Goal: Task Accomplishment & Management: Complete application form

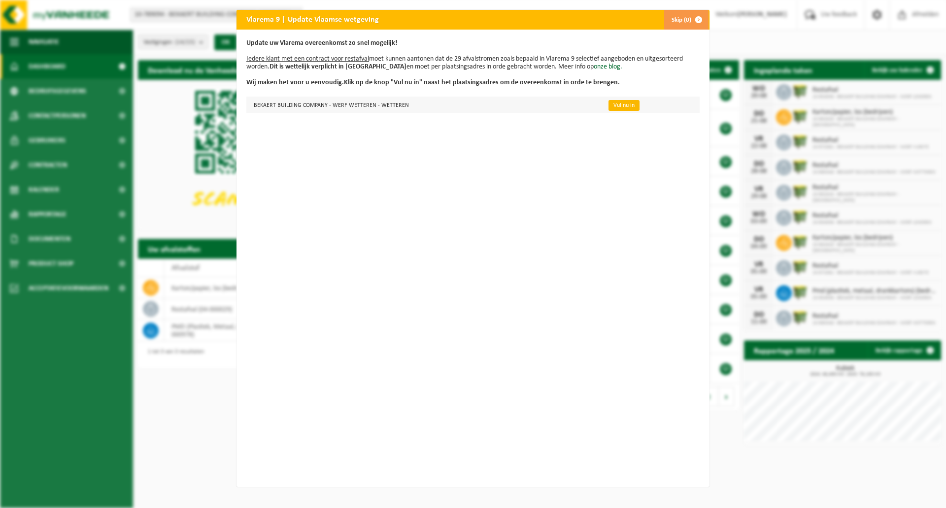
click at [622, 104] on link "Vul nu in" at bounding box center [624, 105] width 31 height 11
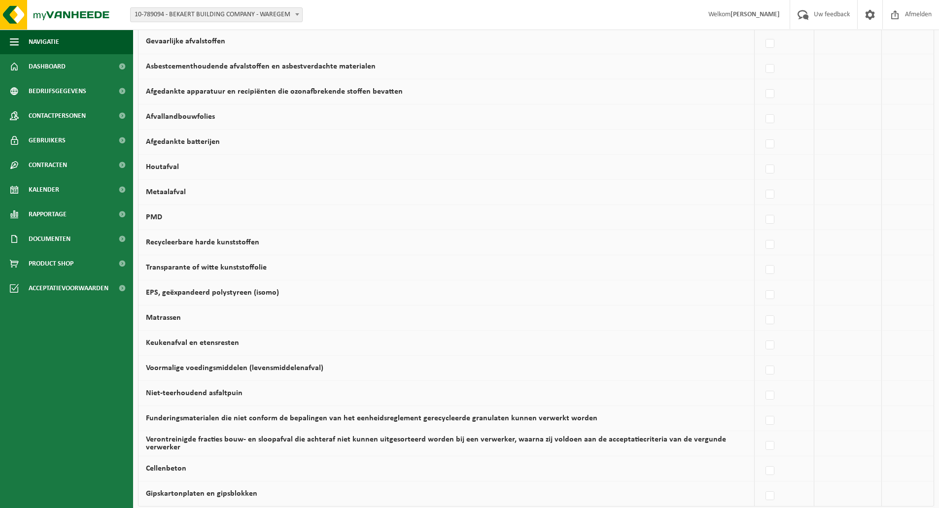
scroll to position [514, 0]
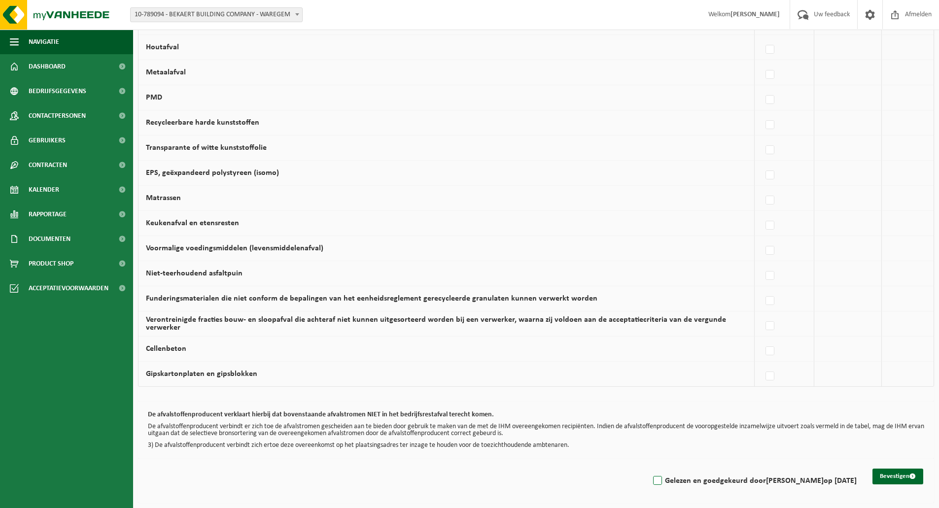
click at [651, 482] on label "Gelezen en goedgekeurd door MATHIEU MORTIER op 14/08/25" at bounding box center [754, 481] width 206 height 15
click at [649, 469] on input "Gelezen en goedgekeurd door MATHIEU MORTIER op 14/08/25" at bounding box center [649, 468] width 0 height 0
checkbox input "true"
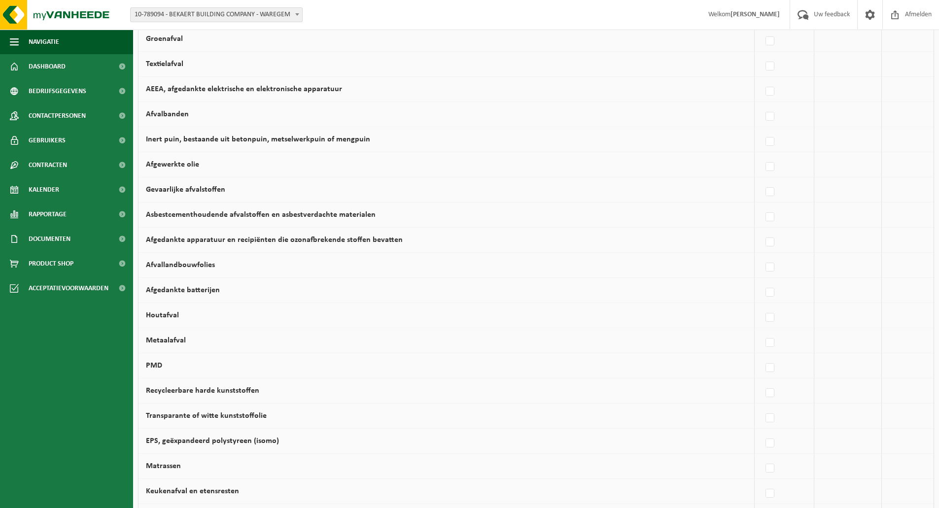
scroll to position [246, 0]
click at [774, 322] on label at bounding box center [771, 317] width 14 height 15
click at [762, 305] on input "Houtafval" at bounding box center [762, 305] width 0 height 0
checkbox input "true"
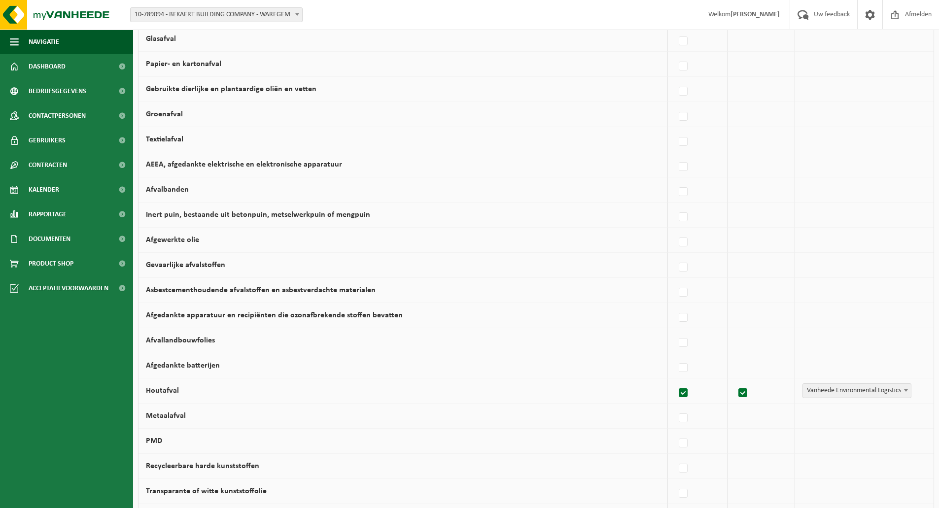
scroll to position [197, 0]
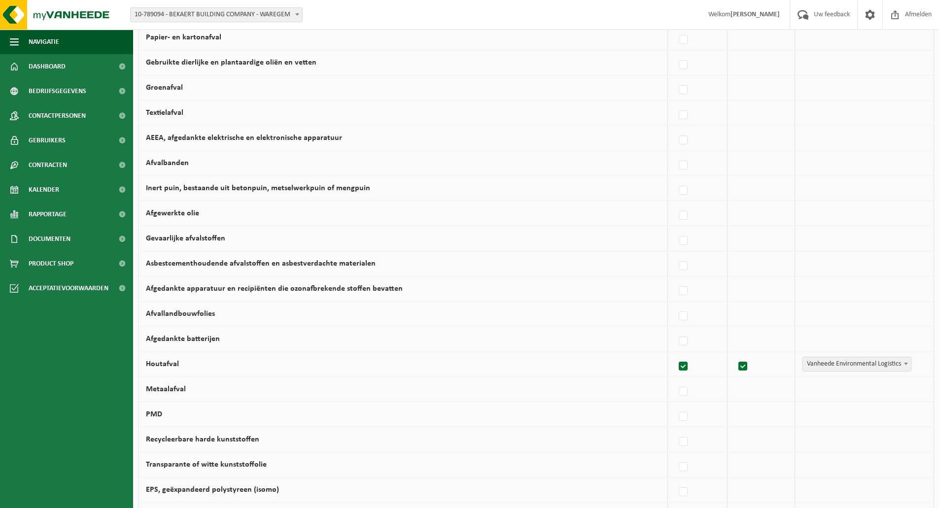
click at [905, 363] on b at bounding box center [906, 364] width 4 height 2
select select "Concullega"
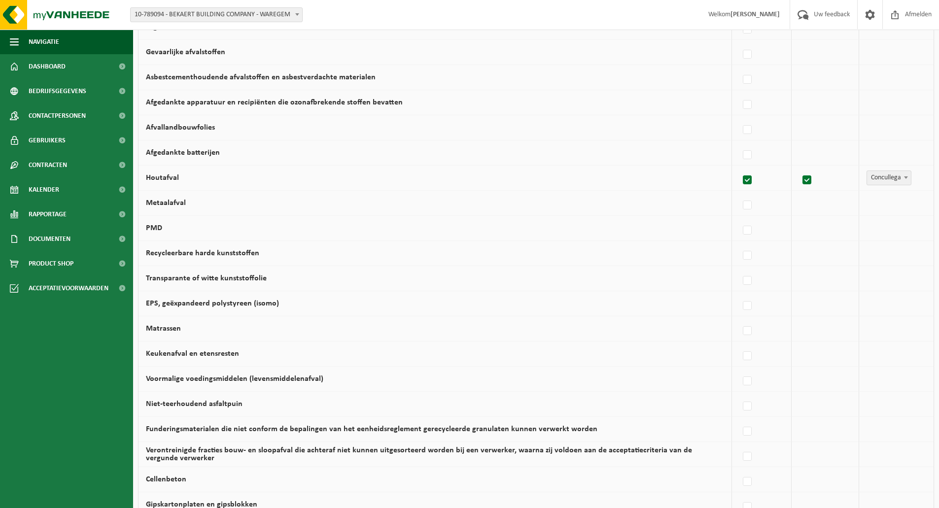
scroll to position [394, 0]
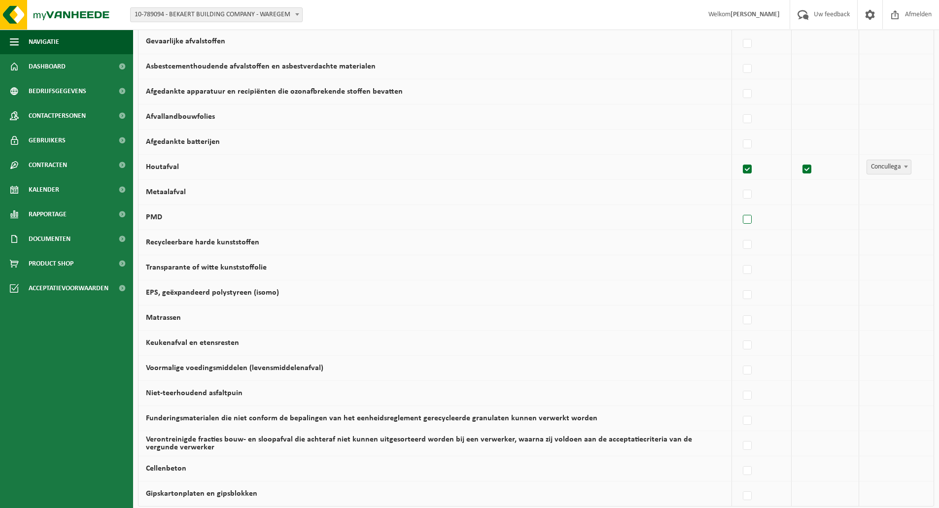
click at [748, 222] on label at bounding box center [748, 219] width 14 height 15
click at [739, 208] on input "PMD" at bounding box center [739, 207] width 0 height 0
checkbox input "true"
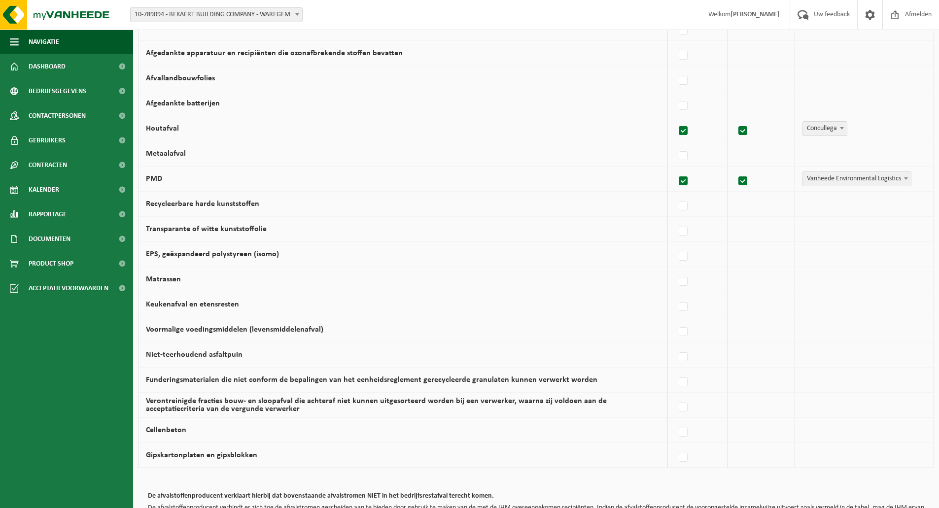
scroll to position [514, 0]
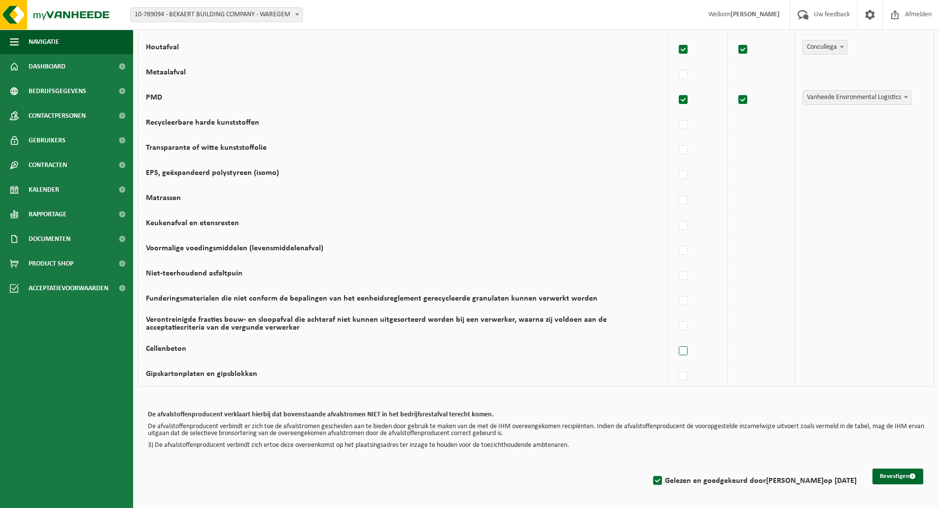
click at [687, 354] on label at bounding box center [684, 351] width 14 height 15
click at [675, 339] on input "Cellenbeton" at bounding box center [675, 339] width 0 height 0
checkbox input "true"
click at [843, 348] on span "Vanheede Environmental Logistics" at bounding box center [857, 349] width 108 height 14
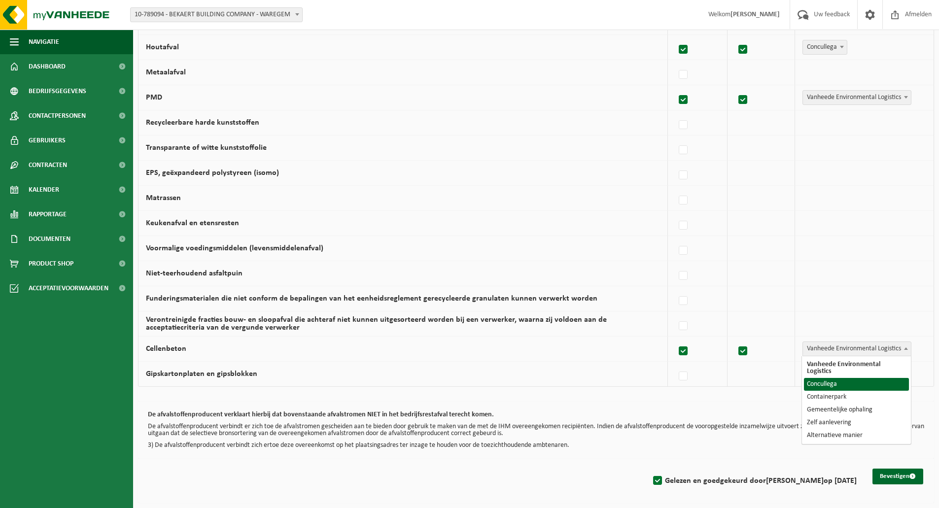
select select "Concullega"
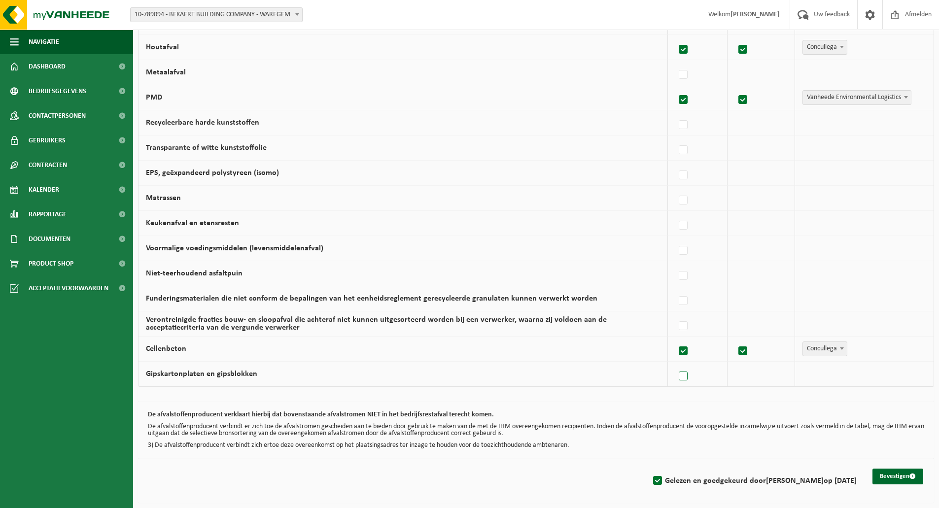
click at [689, 376] on label at bounding box center [684, 376] width 14 height 15
click at [675, 364] on input "Gipskartonplaten en gipsblokken" at bounding box center [675, 364] width 0 height 0
checkbox input "true"
click at [842, 378] on span "Vanheede Environmental Logistics" at bounding box center [857, 374] width 108 height 14
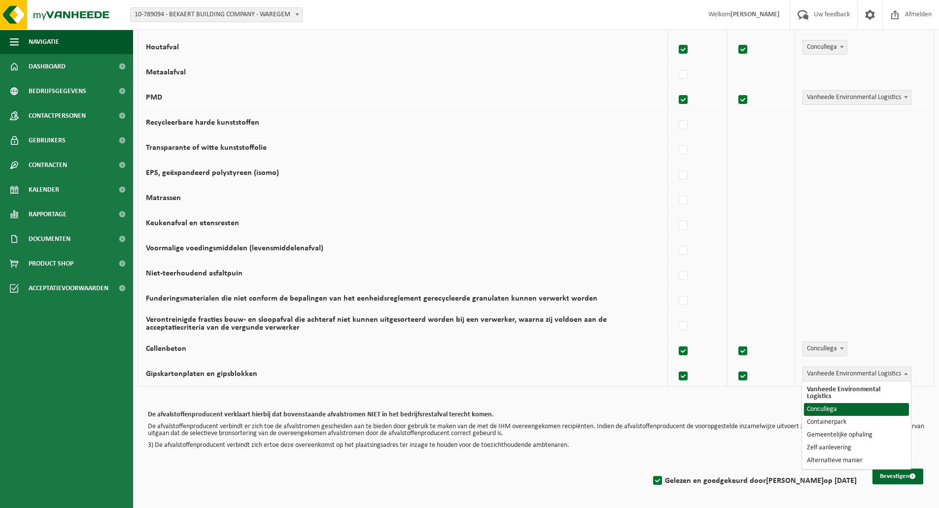
click at [688, 357] on label at bounding box center [684, 351] width 14 height 15
click at [675, 339] on input "Cellenbeton" at bounding box center [675, 339] width 0 height 0
checkbox input "false"
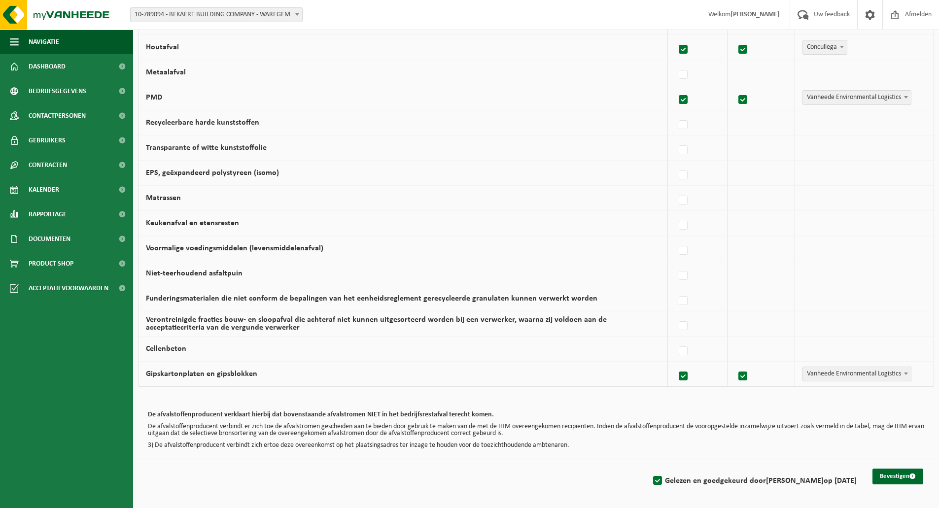
click at [685, 380] on label at bounding box center [684, 376] width 14 height 15
click at [675, 364] on input "Gipskartonplaten en gipsblokken" at bounding box center [675, 364] width 0 height 0
checkbox input "false"
click at [686, 225] on label at bounding box center [684, 225] width 14 height 15
click at [675, 213] on input "Keukenafval en etensresten" at bounding box center [675, 213] width 0 height 0
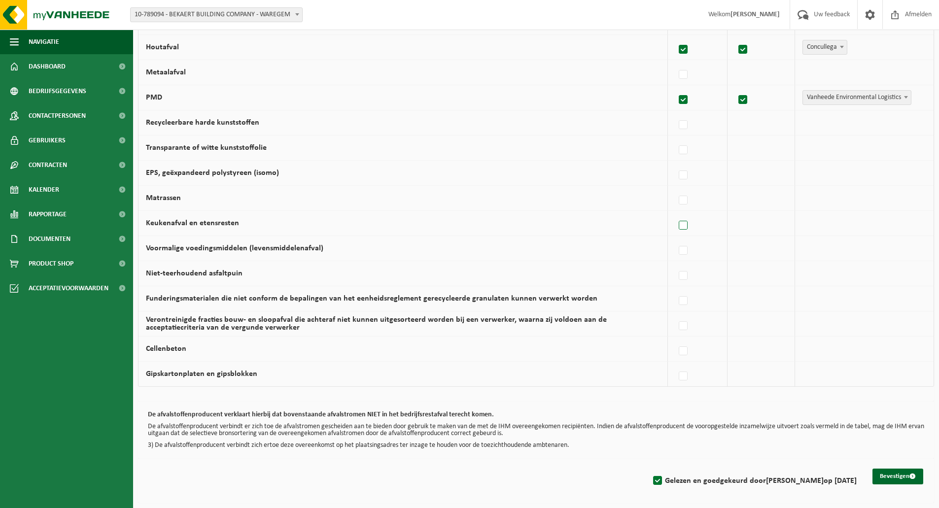
checkbox input "true"
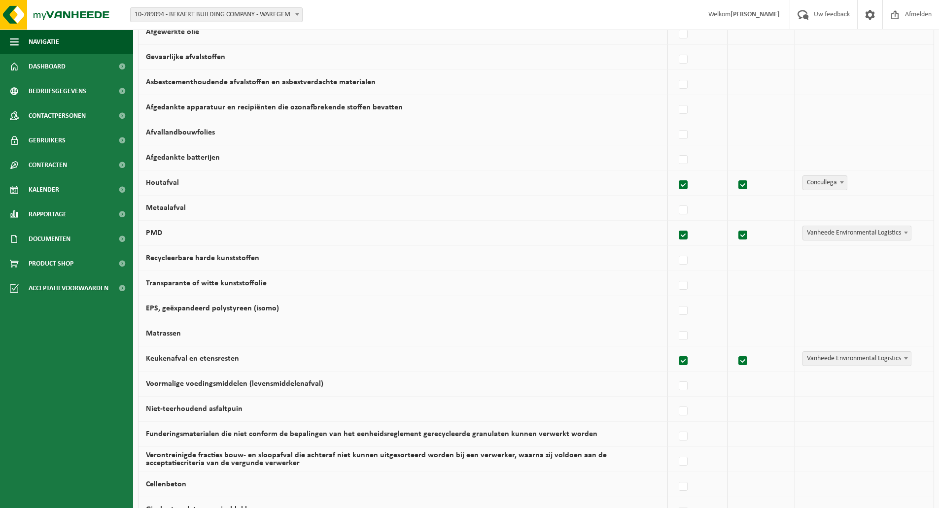
scroll to position [366, 0]
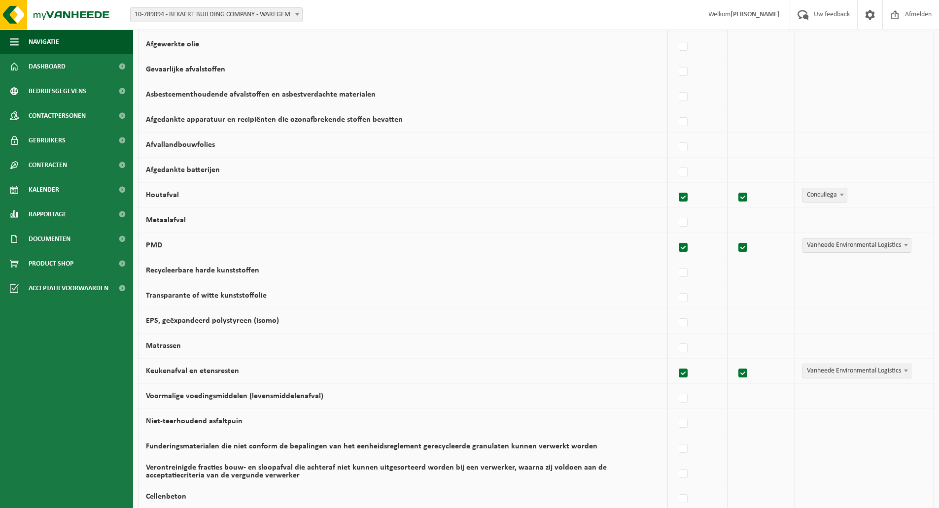
click at [687, 198] on label at bounding box center [684, 197] width 14 height 15
click at [675, 185] on input "Houtafval" at bounding box center [675, 185] width 0 height 0
checkbox input "false"
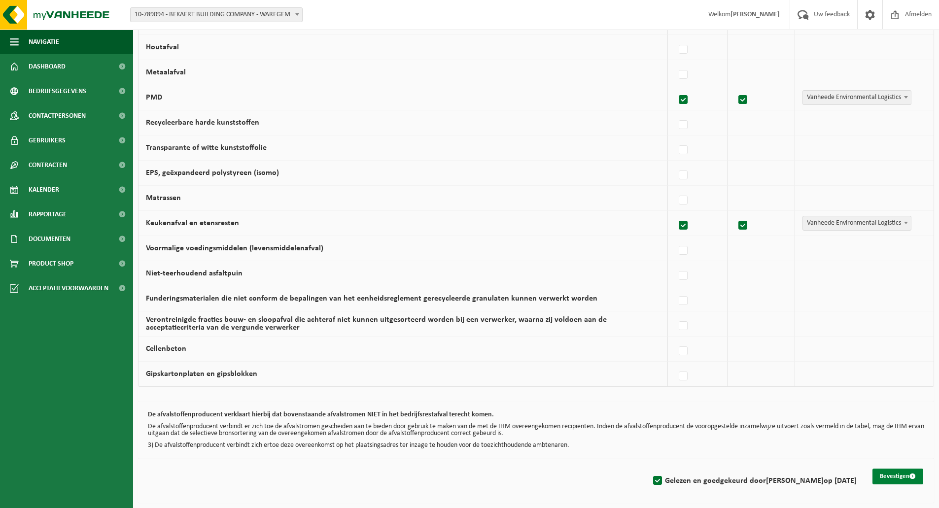
click at [908, 472] on button "Bevestigen" at bounding box center [897, 477] width 51 height 16
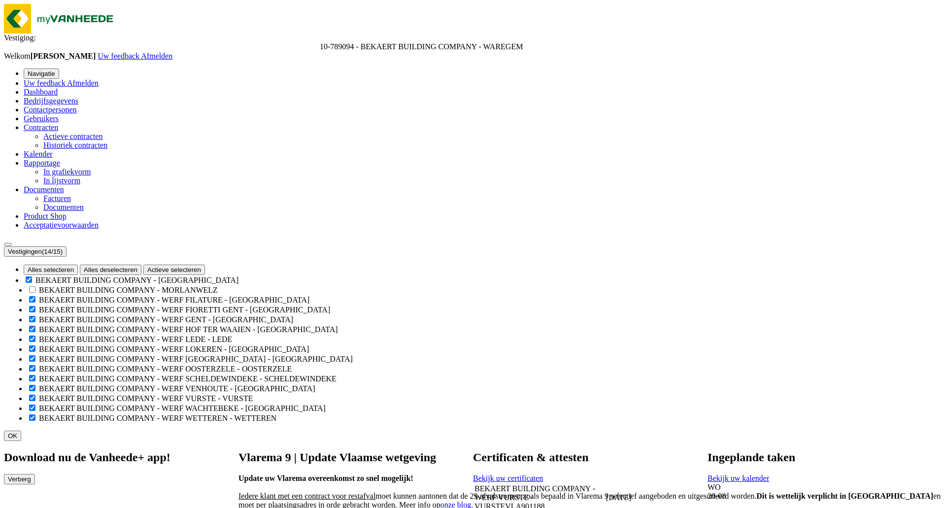
click at [60, 167] on link "Rapportage" at bounding box center [42, 163] width 36 height 8
click at [70, 176] on span "In grafiekvorm" at bounding box center [66, 172] width 47 height 8
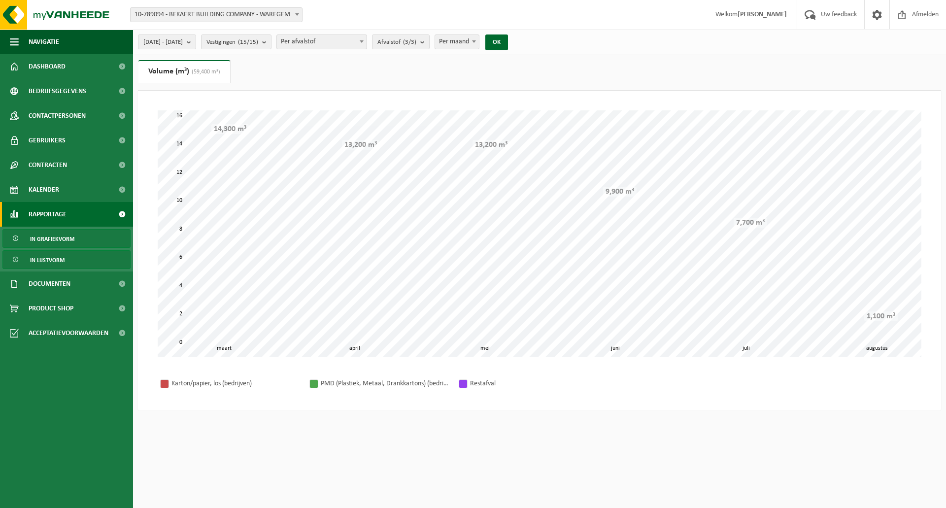
click at [73, 259] on link "In lijstvorm" at bounding box center [66, 259] width 128 height 19
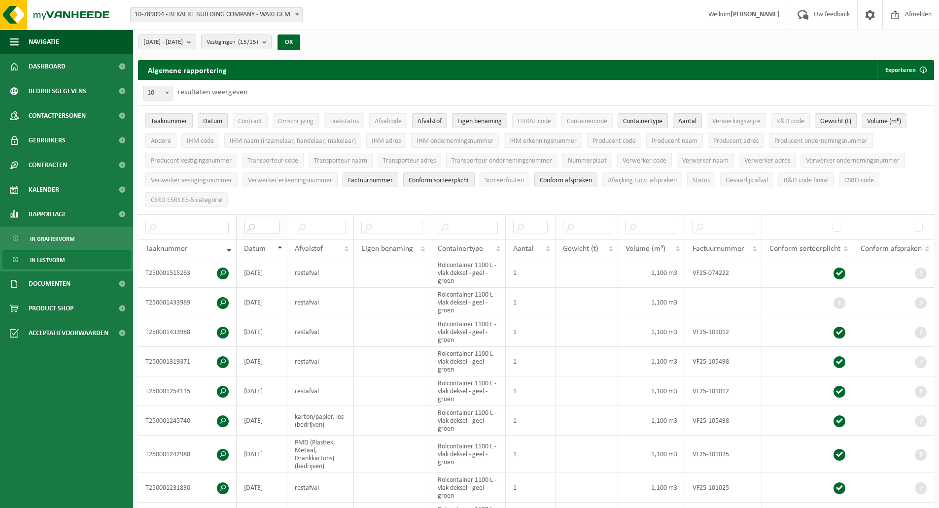
click at [270, 227] on input "text" at bounding box center [261, 227] width 35 height 13
click at [278, 245] on th "Datum" at bounding box center [262, 249] width 51 height 19
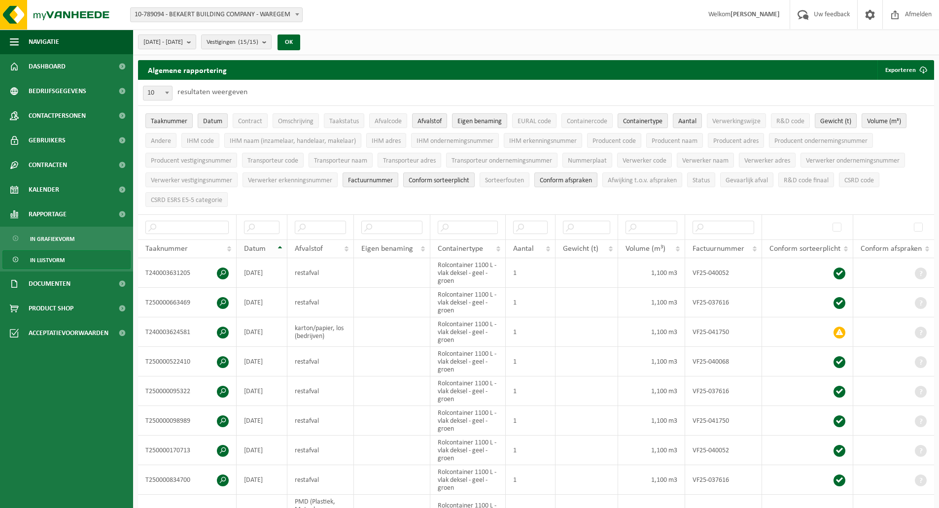
click at [278, 246] on th "Datum" at bounding box center [262, 249] width 51 height 19
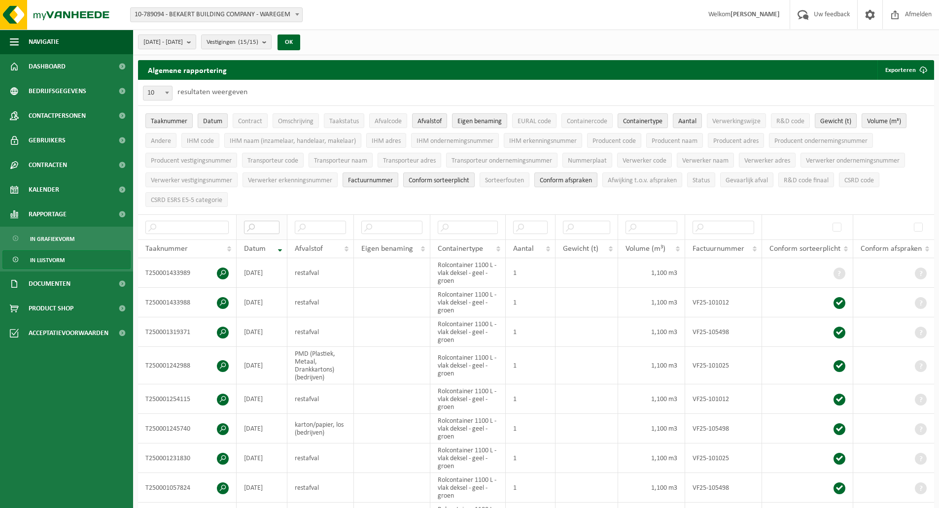
click at [266, 224] on input "text" at bounding box center [261, 227] width 35 height 13
click at [278, 246] on th "Datum" at bounding box center [262, 249] width 51 height 19
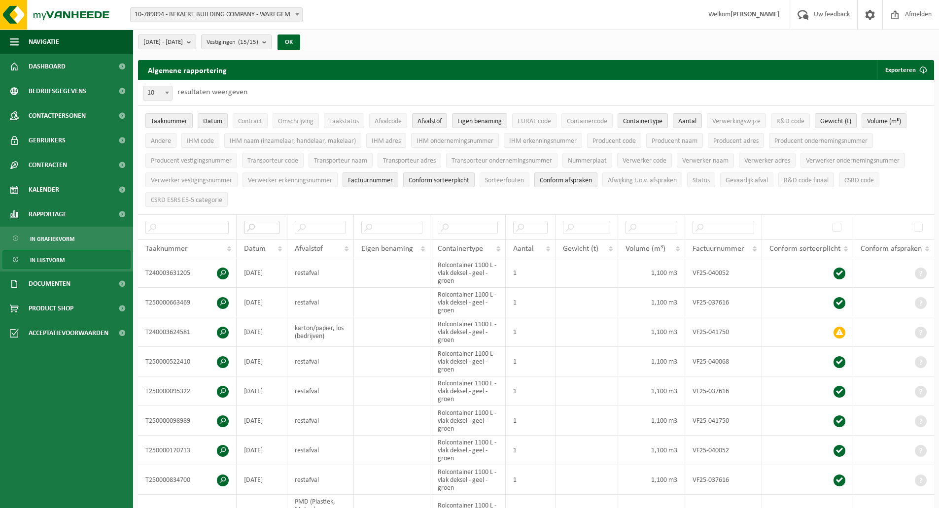
drag, startPoint x: 268, startPoint y: 228, endPoint x: 276, endPoint y: 224, distance: 8.2
click at [268, 227] on input "text" at bounding box center [261, 227] width 35 height 13
type input "1"
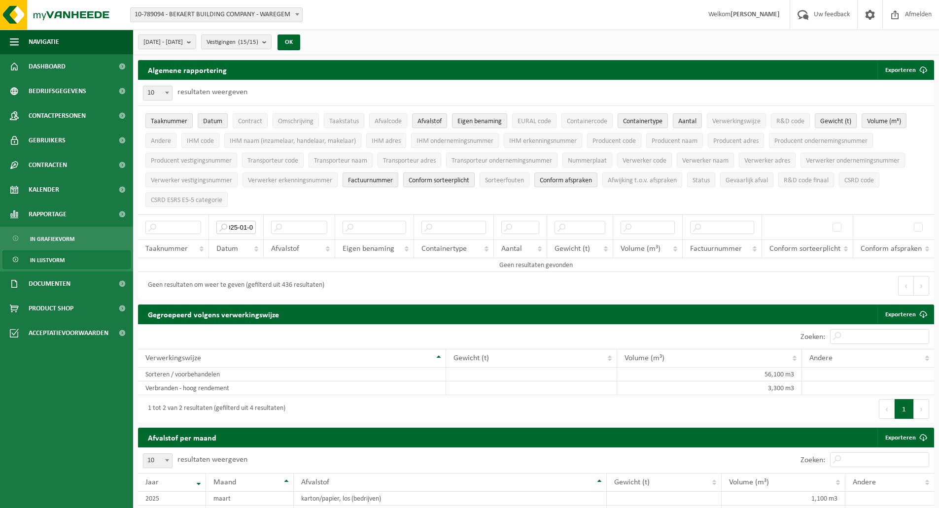
type input "[DATE]"
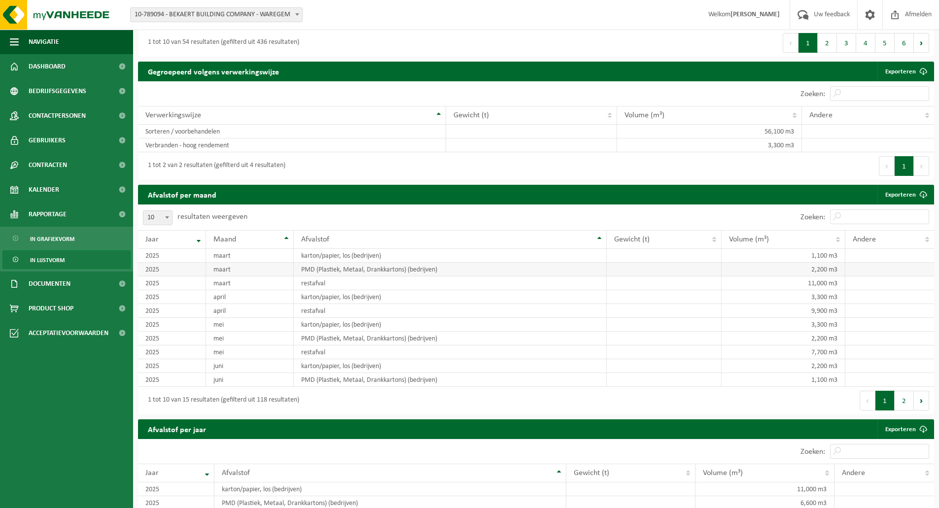
scroll to position [542, 0]
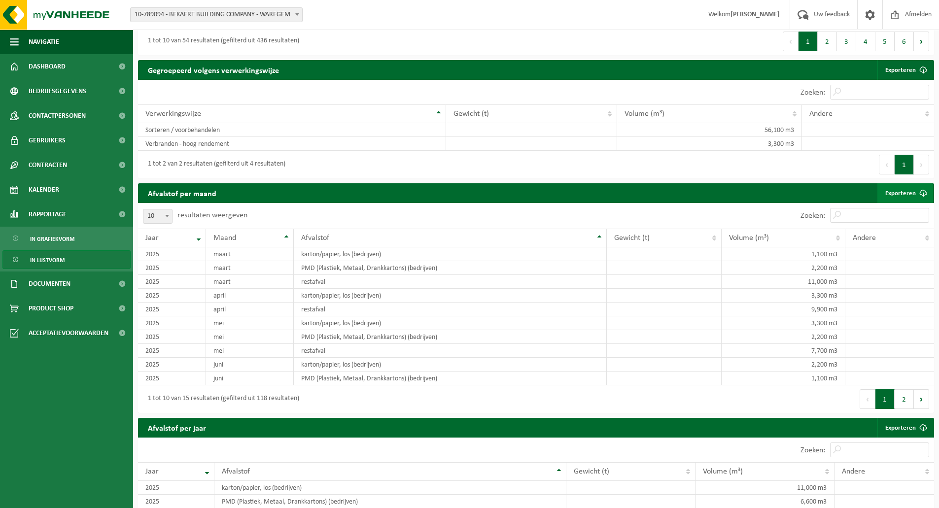
click at [897, 190] on link "Exporteren" at bounding box center [905, 193] width 56 height 20
click at [906, 399] on button "2" at bounding box center [904, 399] width 19 height 20
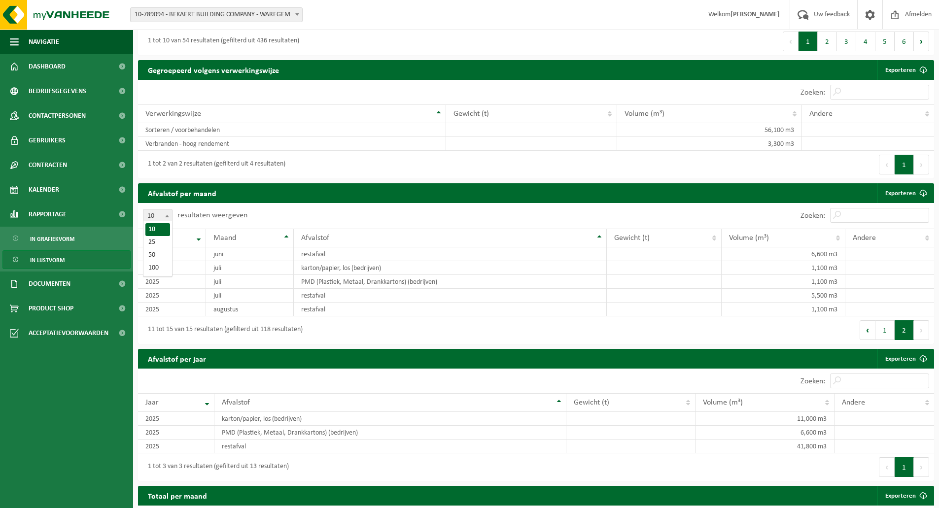
click at [165, 210] on span at bounding box center [167, 215] width 10 height 13
select select "50"
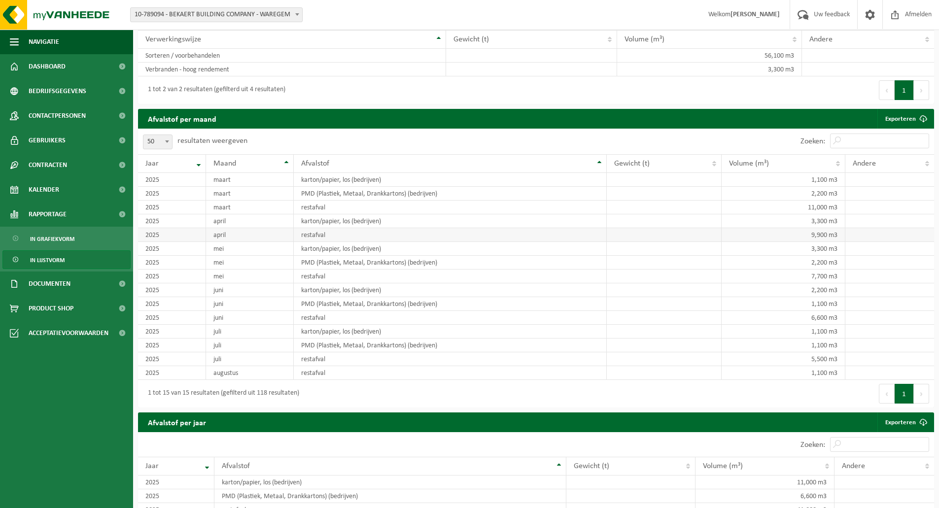
scroll to position [641, 0]
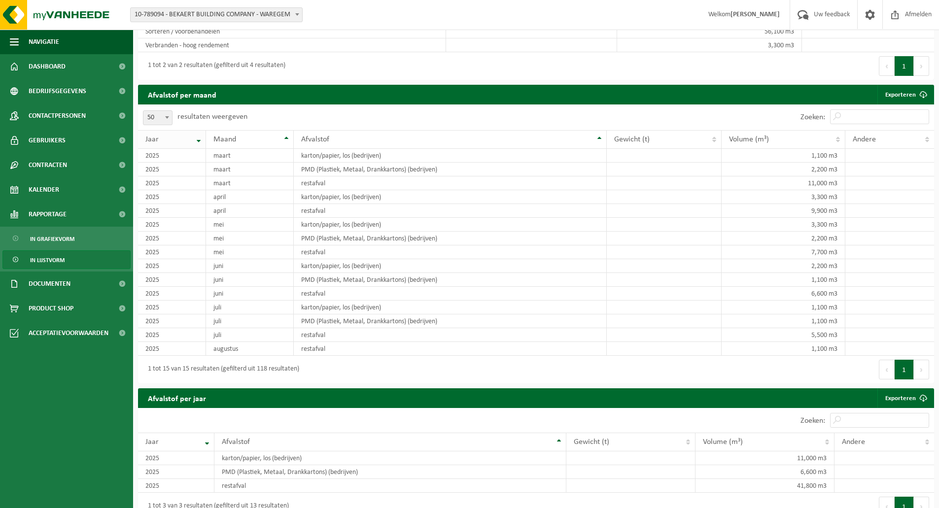
click at [200, 138] on th "Jaar" at bounding box center [172, 139] width 68 height 19
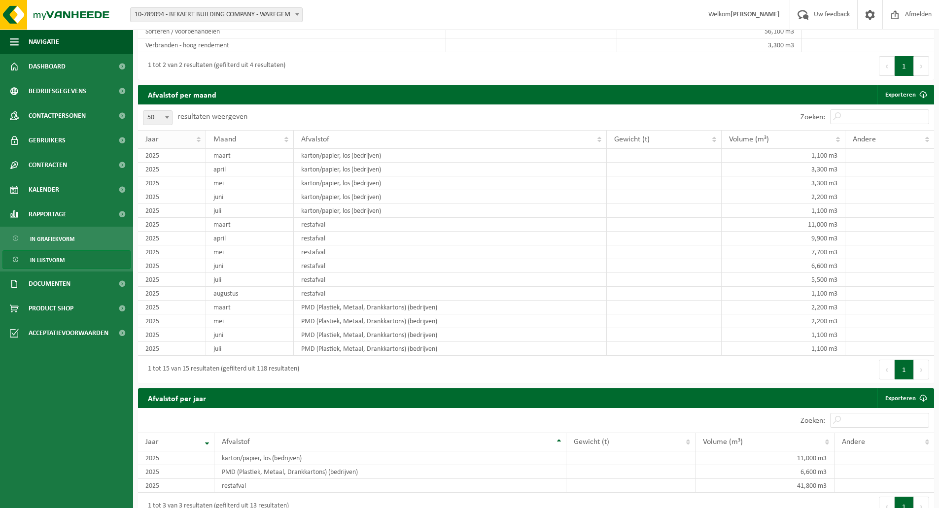
click at [200, 137] on th "Jaar" at bounding box center [172, 139] width 68 height 19
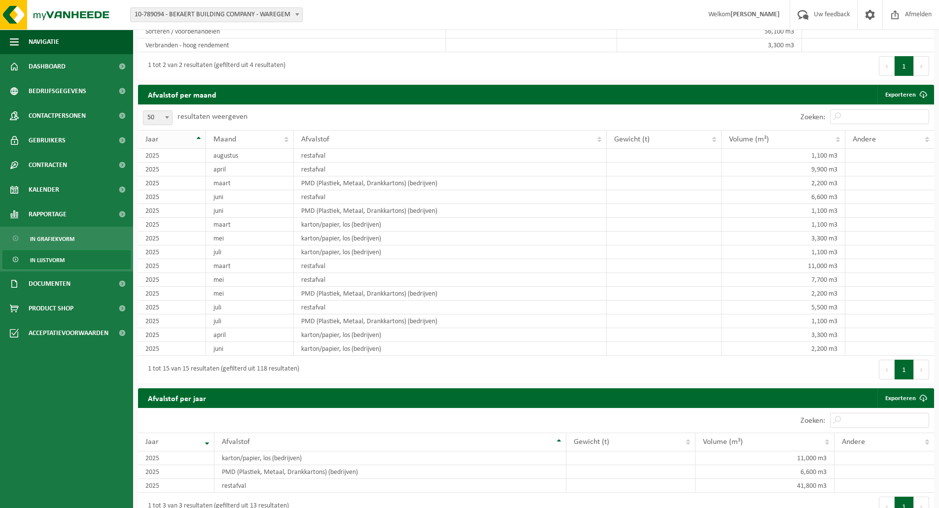
click at [200, 137] on th "Jaar" at bounding box center [172, 139] width 68 height 19
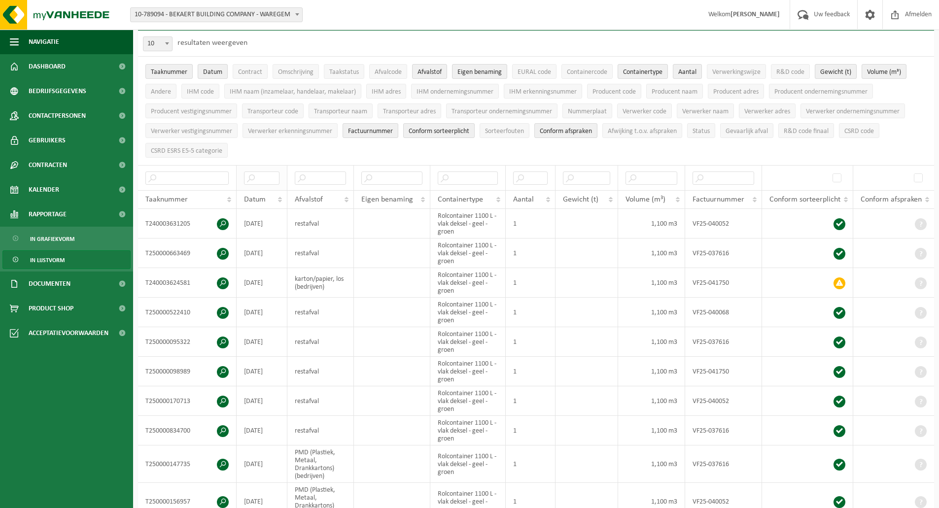
scroll to position [0, 0]
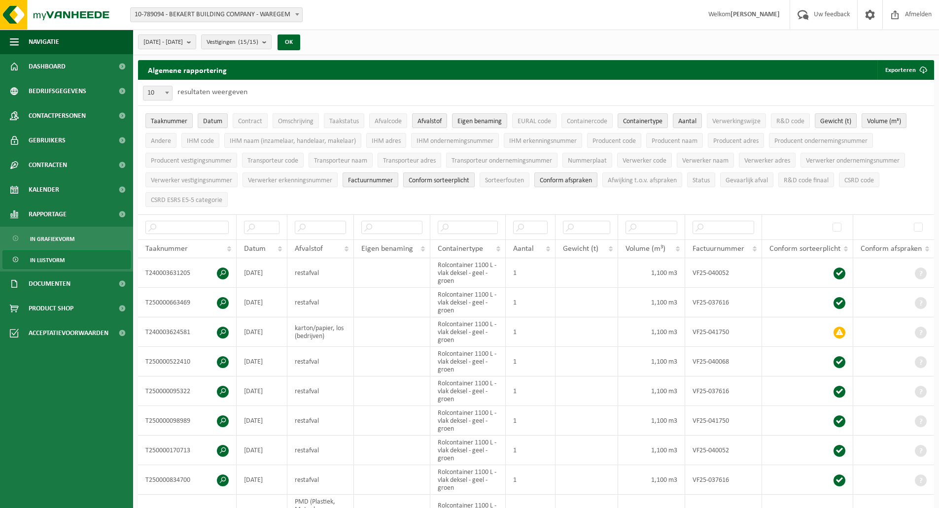
click at [442, 182] on span "Conform sorteerplicht" at bounding box center [439, 180] width 61 height 7
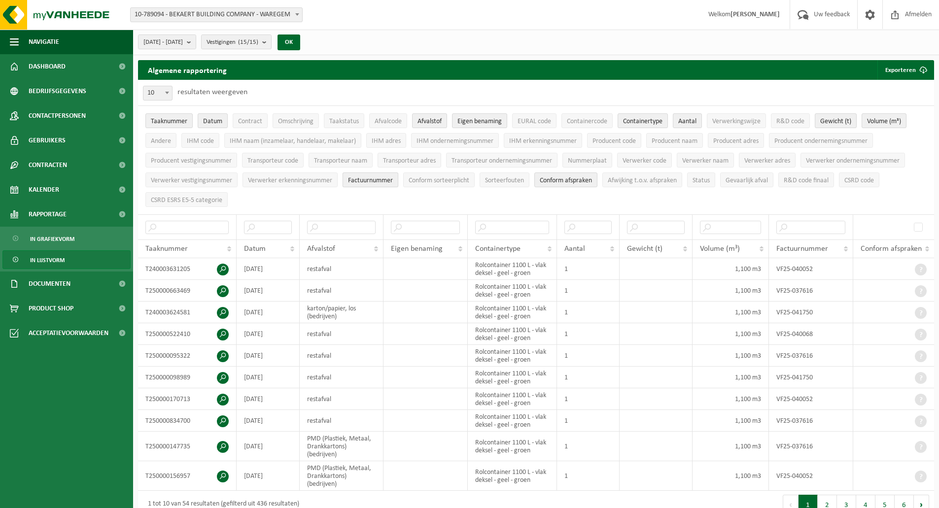
click at [386, 182] on span "Factuurnummer" at bounding box center [370, 180] width 45 height 7
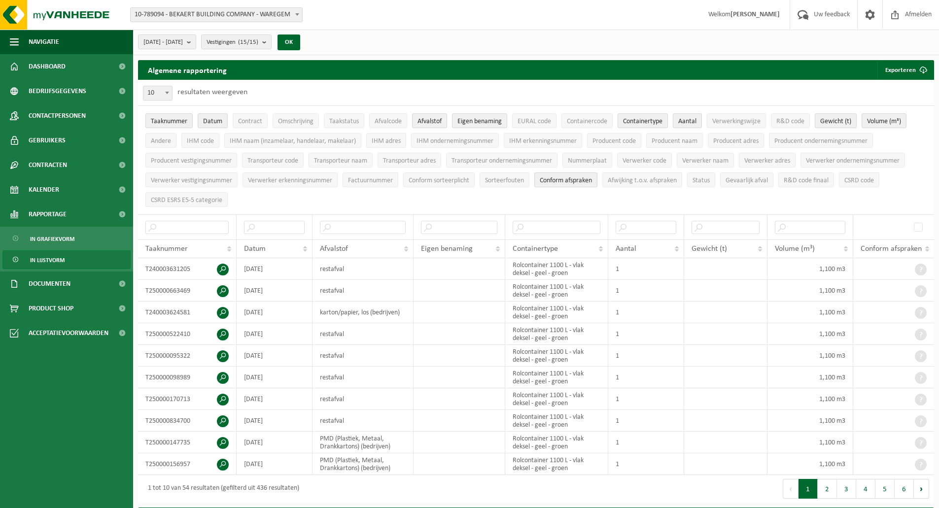
click at [590, 180] on span "Conform afspraken" at bounding box center [566, 180] width 52 height 7
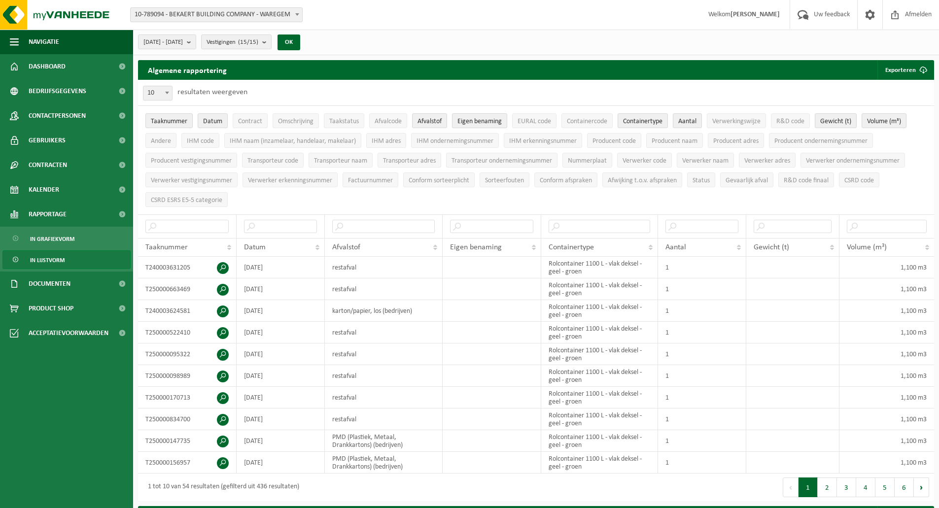
click at [472, 121] on span "Eigen benaming" at bounding box center [479, 121] width 44 height 7
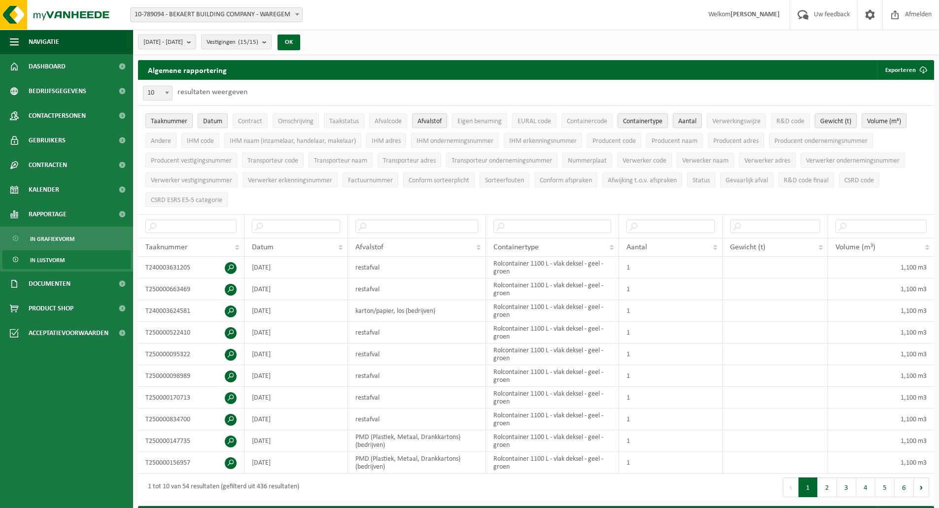
click at [207, 120] on span "Datum" at bounding box center [212, 121] width 19 height 7
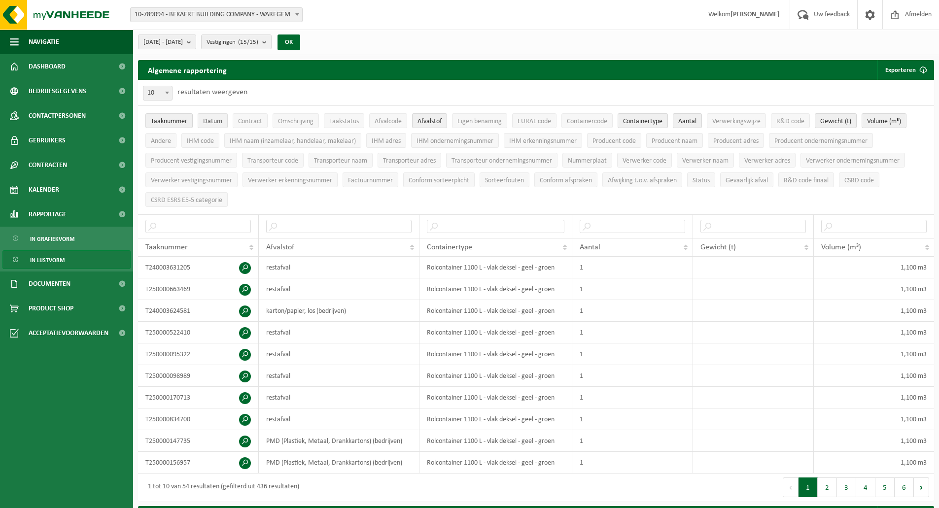
click at [207, 120] on span "Datum" at bounding box center [212, 121] width 19 height 7
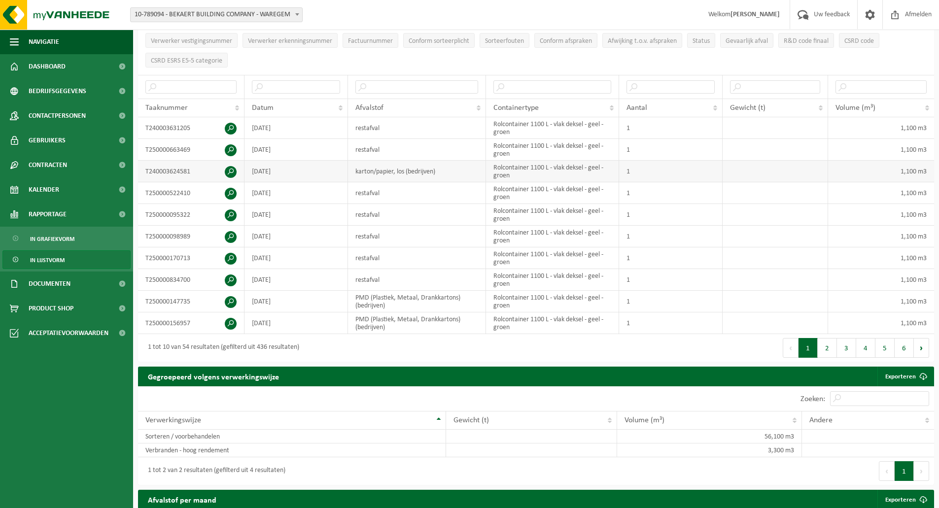
scroll to position [148, 0]
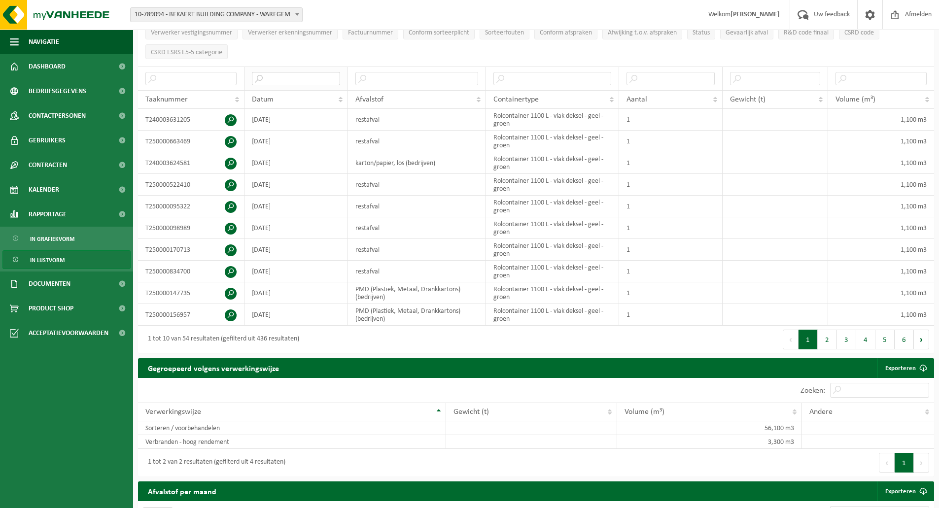
click at [308, 78] on input "text" at bounding box center [296, 78] width 88 height 13
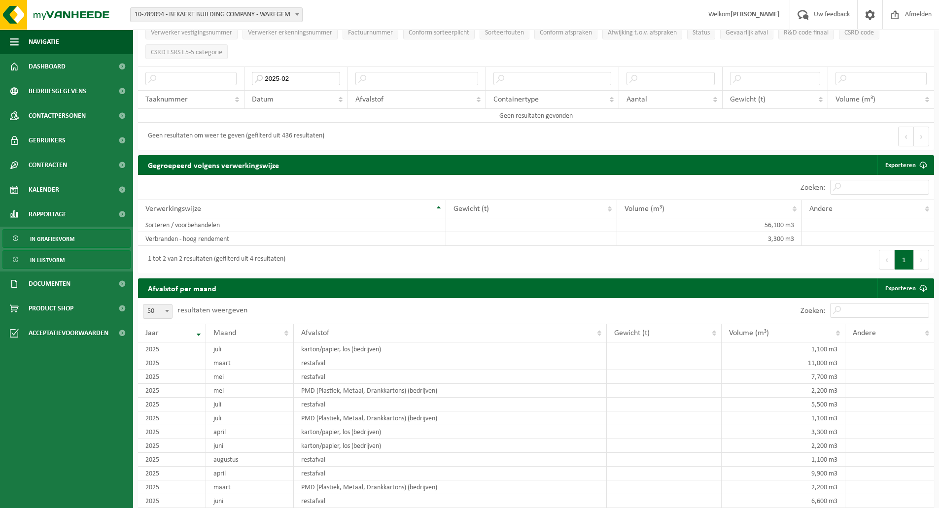
type input "2025-02"
click at [55, 238] on span "In grafiekvorm" at bounding box center [52, 239] width 44 height 19
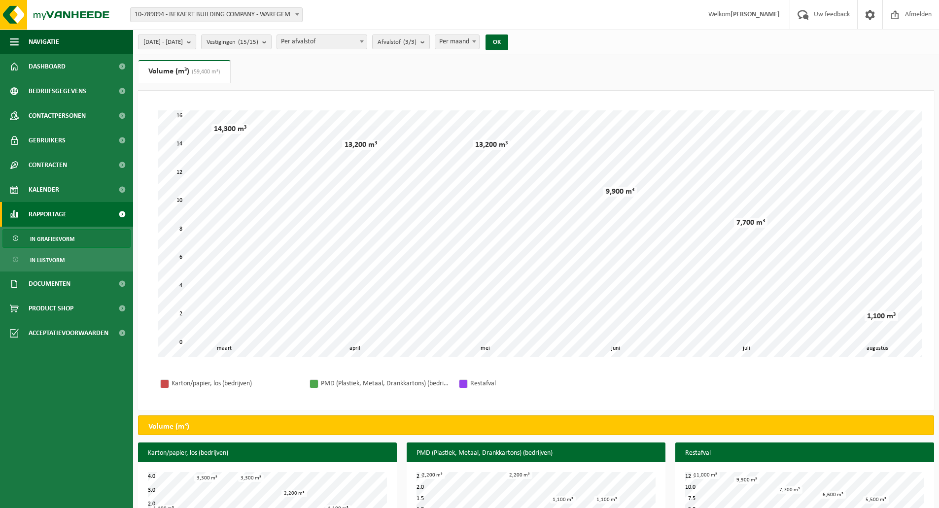
click at [196, 42] on b "submit" at bounding box center [191, 42] width 9 height 14
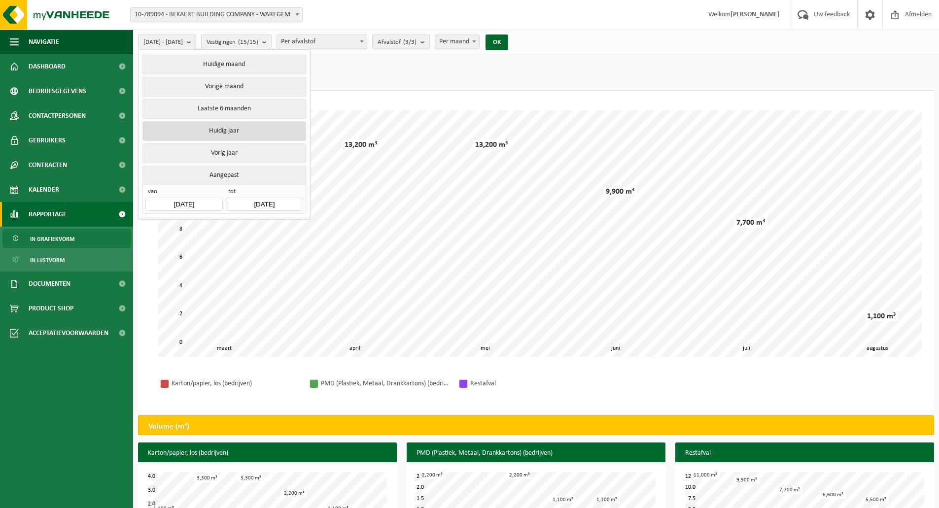
click at [225, 132] on button "Huidig jaar" at bounding box center [223, 131] width 163 height 20
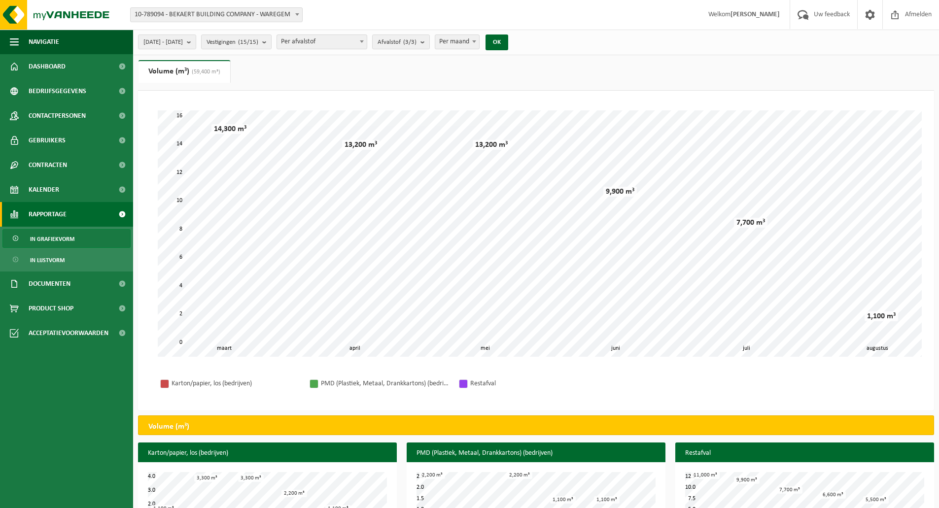
click at [301, 68] on ul "Gewicht (t) Volume (m³) (59,400 m³)" at bounding box center [536, 75] width 796 height 31
click at [508, 37] on button "OK" at bounding box center [497, 43] width 23 height 16
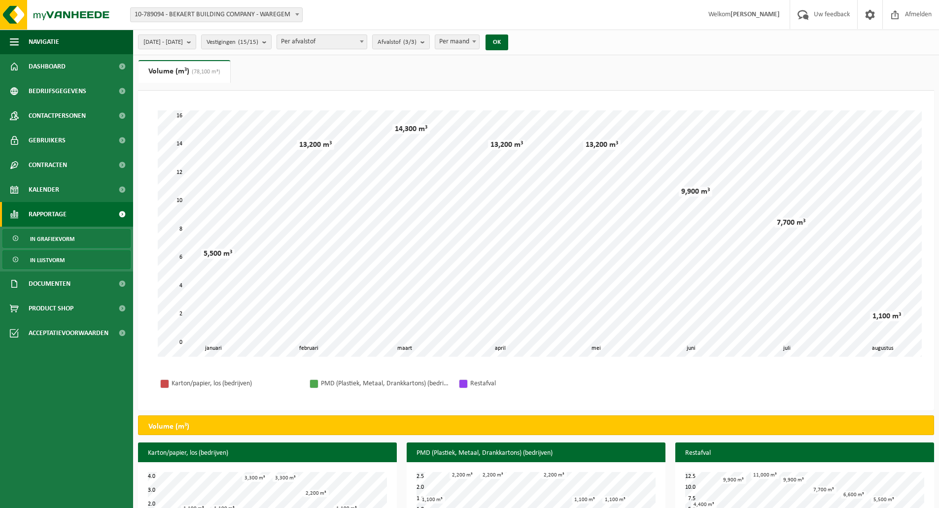
click at [59, 256] on span "In lijstvorm" at bounding box center [47, 260] width 35 height 19
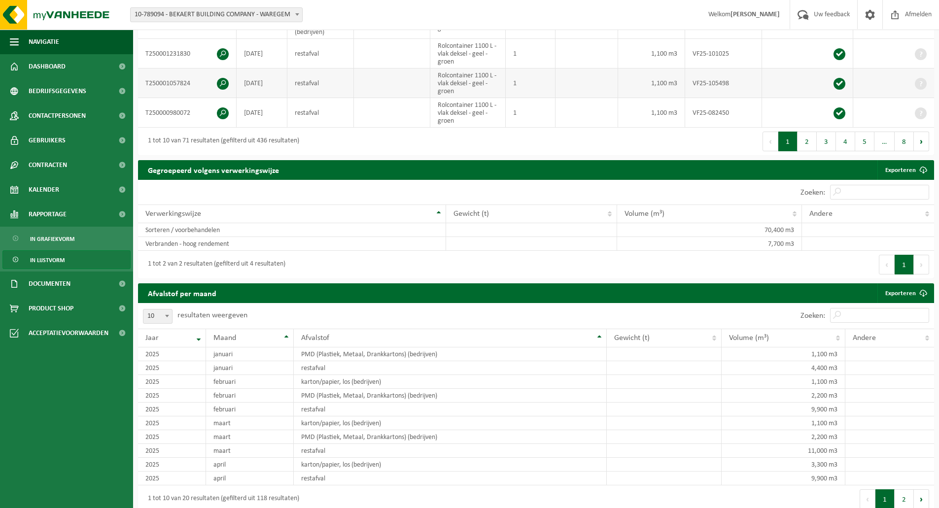
scroll to position [690, 0]
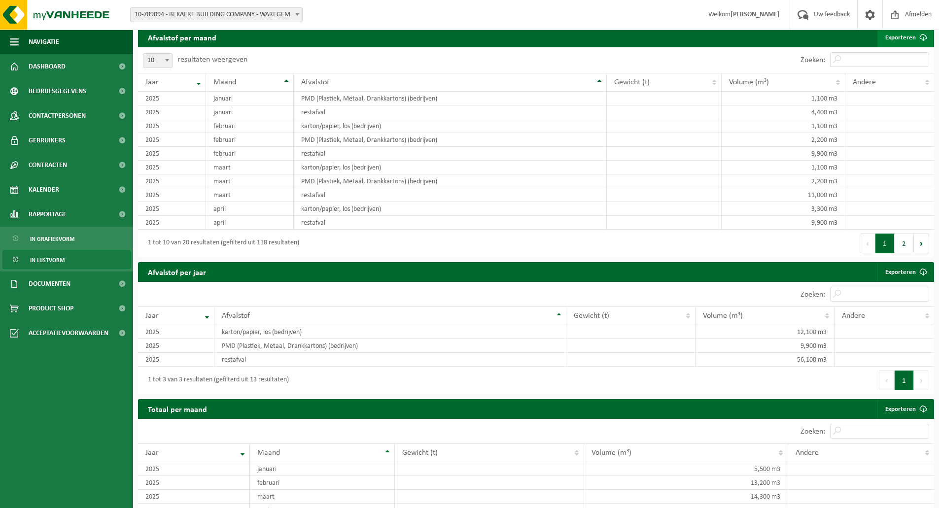
click at [914, 35] on span at bounding box center [923, 38] width 20 height 20
